Goal: Task Accomplishment & Management: Use online tool/utility

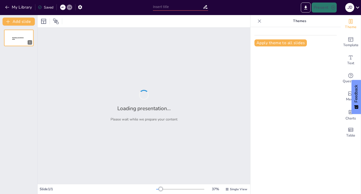
type input "Requisitos Clave para la Nueva Aplicación Web de la Papelería"
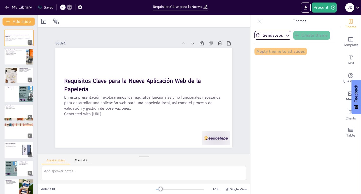
checkbox input "true"
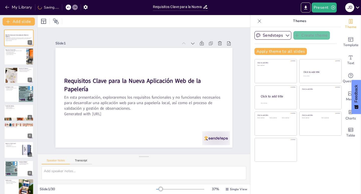
checkbox input "true"
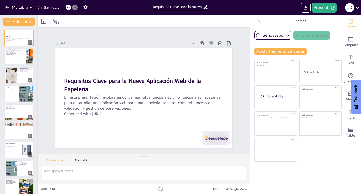
checkbox input "true"
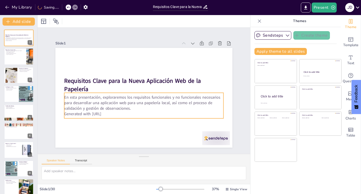
checkbox input "true"
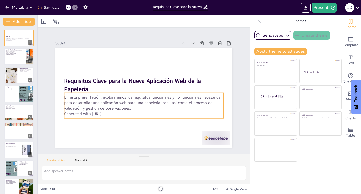
checkbox input "true"
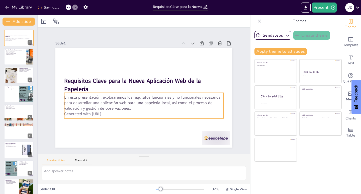
checkbox input "true"
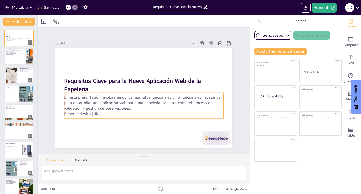
checkbox input "true"
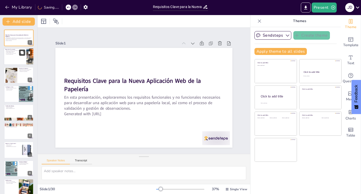
checkbox input "true"
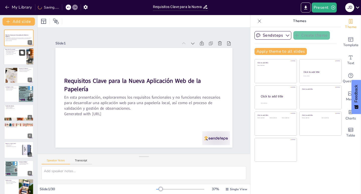
checkbox input "true"
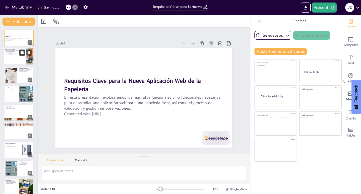
checkbox input "true"
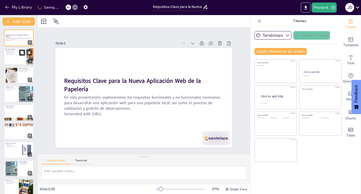
click at [22, 54] on icon at bounding box center [22, 52] width 3 height 3
type textarea "Los requisitos funcionales son la base sobre la cual se construye la aplicación…"
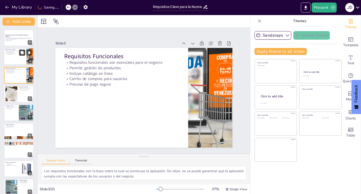
checkbox input "true"
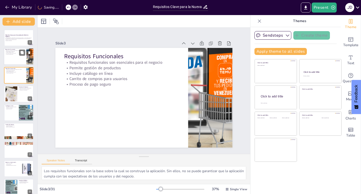
checkbox input "true"
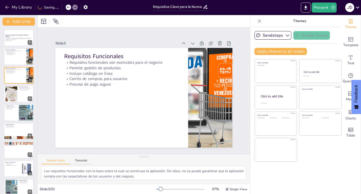
checkbox input "true"
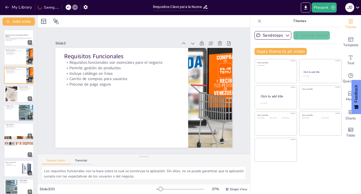
checkbox input "true"
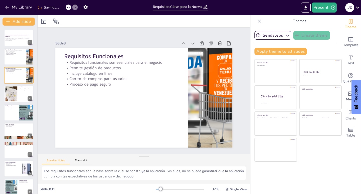
checkbox input "true"
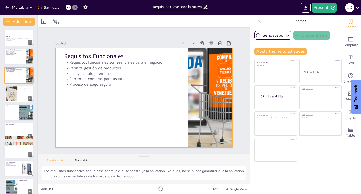
checkbox input "true"
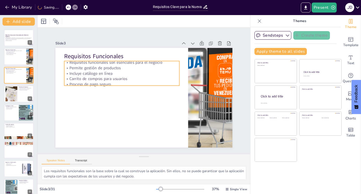
checkbox input "true"
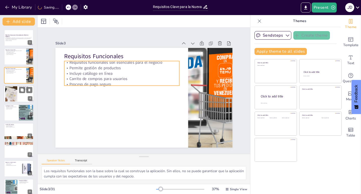
checkbox input "true"
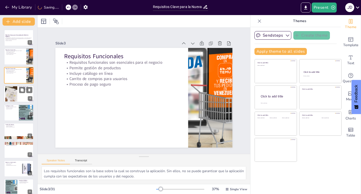
checkbox input "true"
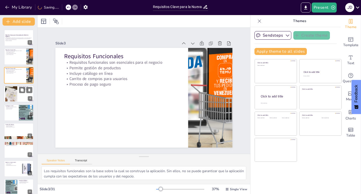
checkbox input "true"
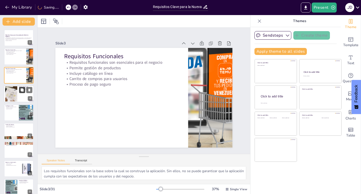
checkbox input "true"
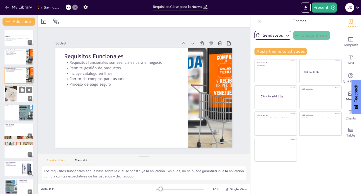
checkbox input "true"
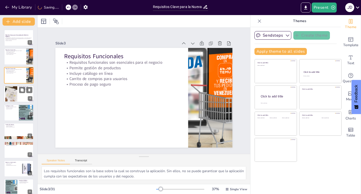
checkbox input "true"
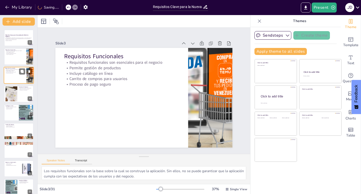
checkbox input "true"
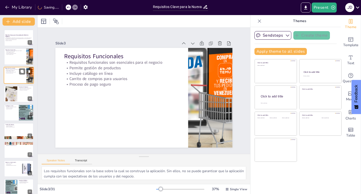
checkbox input "true"
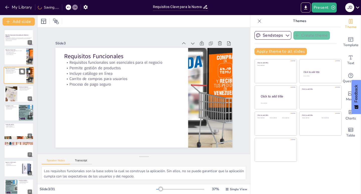
checkbox input "true"
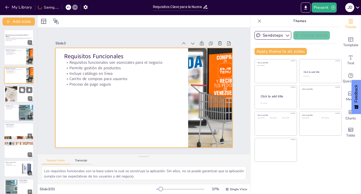
checkbox input "true"
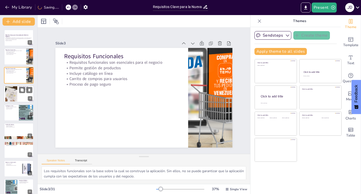
checkbox input "true"
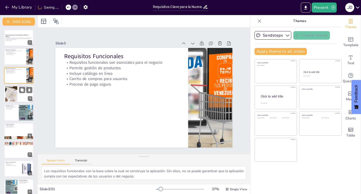
click at [12, 93] on div at bounding box center [11, 93] width 19 height 15
type textarea "La capacidad de agregar nuevos productos permite que la papelería mantenga su o…"
checkbox input "true"
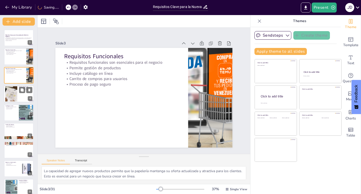
checkbox input "true"
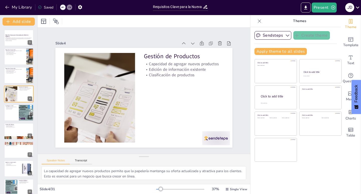
checkbox input "true"
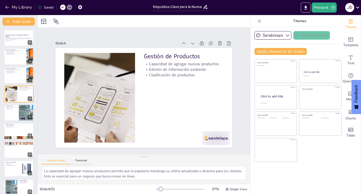
checkbox input "true"
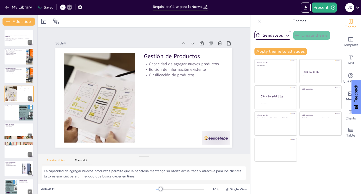
checkbox input "true"
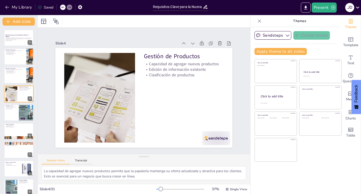
checkbox input "true"
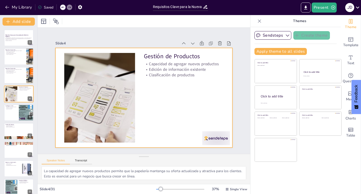
checkbox input "true"
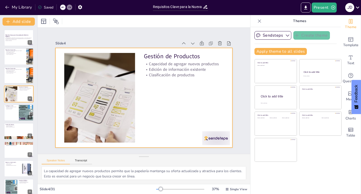
checkbox input "true"
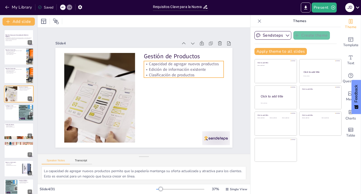
checkbox input "true"
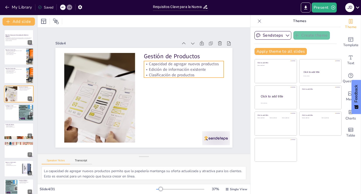
checkbox input "true"
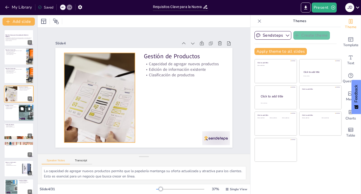
checkbox input "true"
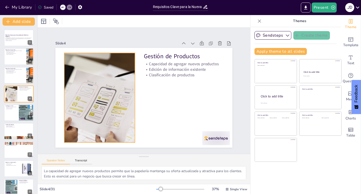
checkbox input "true"
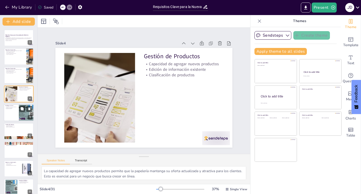
checkbox input "true"
click at [15, 113] on div at bounding box center [19, 112] width 30 height 17
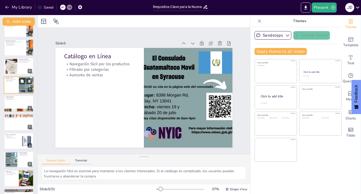
scroll to position [28, 0]
click at [13, 107] on div at bounding box center [19, 103] width 30 height 17
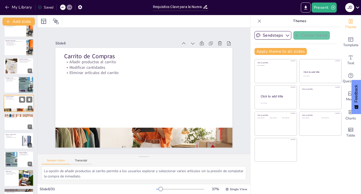
scroll to position [22, 0]
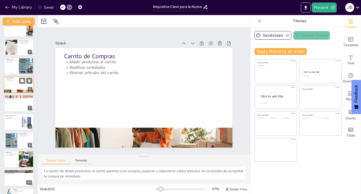
click at [13, 107] on div at bounding box center [19, 103] width 30 height 17
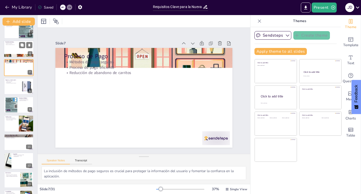
scroll to position [90, 0]
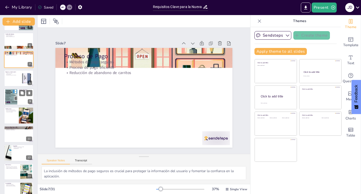
click at [11, 99] on div at bounding box center [11, 96] width 15 height 15
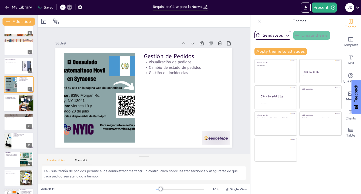
click at [11, 99] on p "Fomento de la lealtad" at bounding box center [11, 99] width 12 height 1
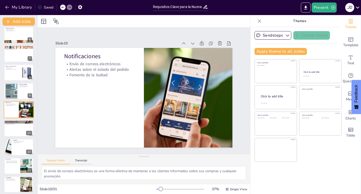
scroll to position [121, 0]
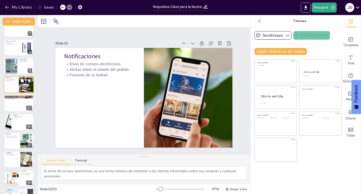
click at [11, 99] on p "Rendimiento y disponibilidad" at bounding box center [19, 99] width 27 height 1
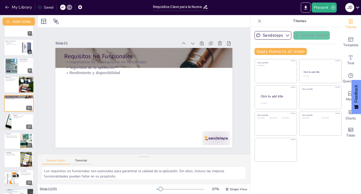
scroll to position [115, 0]
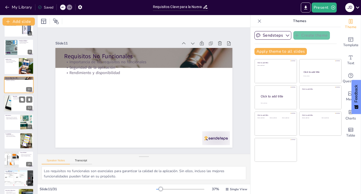
click at [11, 100] on div at bounding box center [8, 103] width 26 height 17
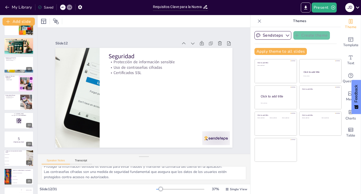
scroll to position [17, 0]
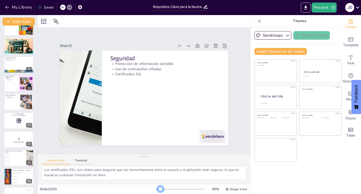
drag, startPoint x: 157, startPoint y: 188, endPoint x: 157, endPoint y: 183, distance: 4.3
click at [157, 183] on div "Slide 1 Requisitos Clave para la Nueva Aplicación Web de la Papelería En esta p…" at bounding box center [144, 104] width 213 height 179
click at [85, 161] on button "Transcript" at bounding box center [81, 162] width 22 height 6
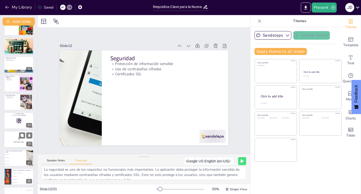
scroll to position [0, 0]
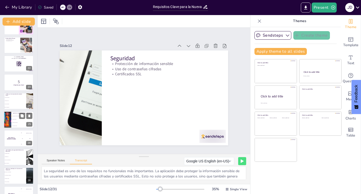
click at [12, 123] on span "La cantidad de productos" at bounding box center [23, 122] width 22 height 1
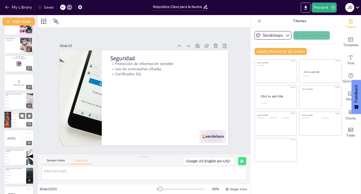
scroll to position [376, 0]
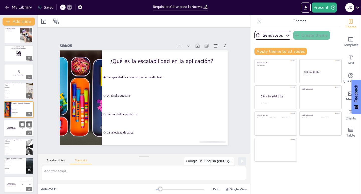
click at [11, 135] on div "The winner is [PERSON_NAME]" at bounding box center [11, 128] width 15 height 17
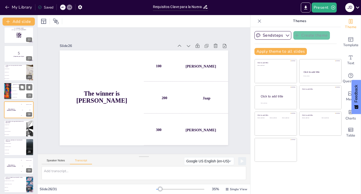
click at [18, 95] on li "La cantidad de productos" at bounding box center [22, 93] width 23 height 3
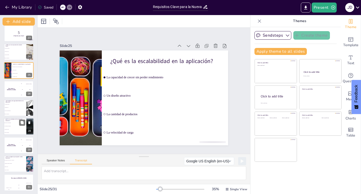
scroll to position [416, 0]
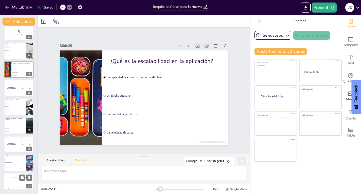
click at [16, 180] on div "The winner is [PERSON_NAME]" at bounding box center [19, 177] width 30 height 9
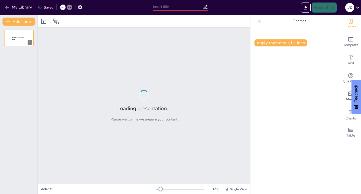
type input "Requisitos Clave para la Nueva Aplicación Web de la Papelería"
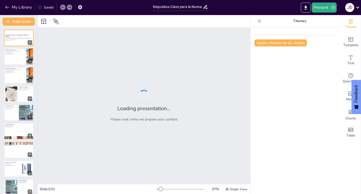
checkbox input "true"
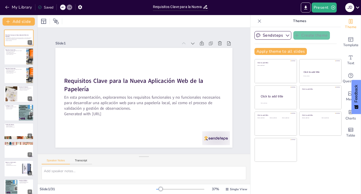
checkbox input "true"
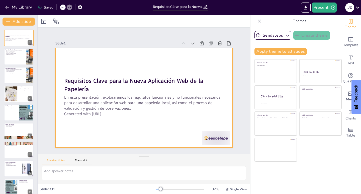
checkbox input "true"
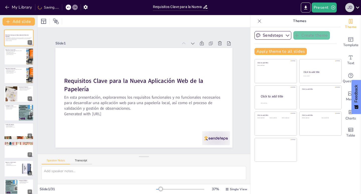
click at [352, 8] on div "J D" at bounding box center [350, 7] width 9 height 9
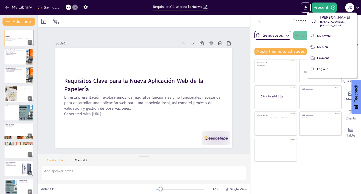
click at [318, 71] on p "Log out" at bounding box center [323, 69] width 11 height 5
